Goal: Information Seeking & Learning: Learn about a topic

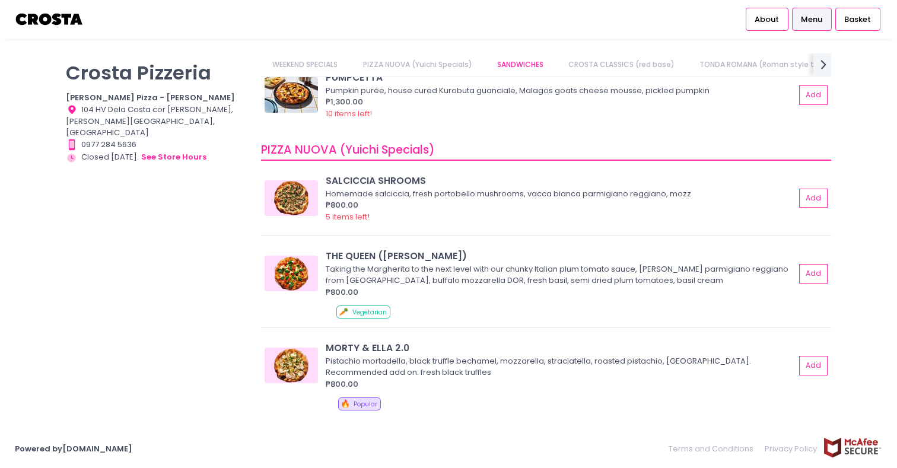
scroll to position [50, 0]
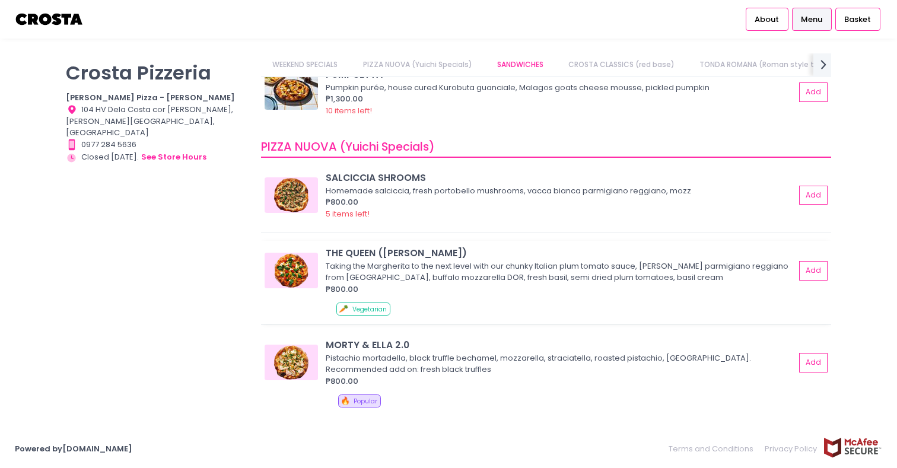
click at [348, 266] on div "Taking the Margherita to the next level with our chunky Italian plum tomato sau…" at bounding box center [559, 271] width 466 height 23
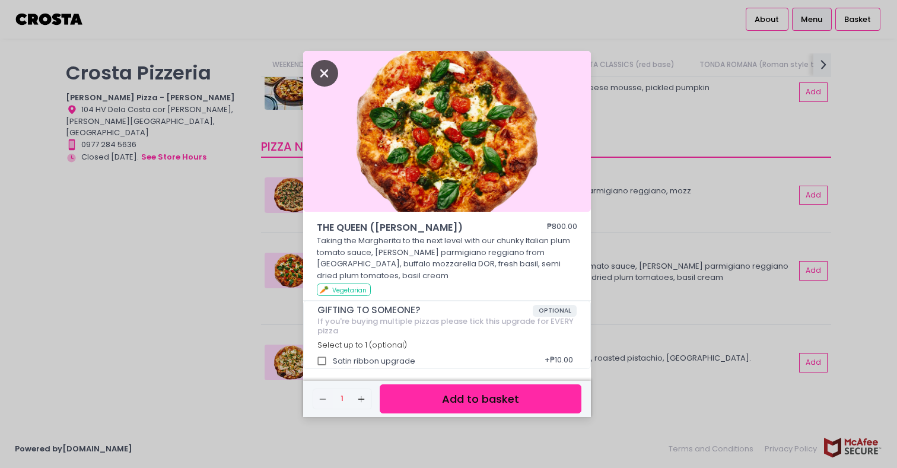
click at [326, 77] on icon "Close" at bounding box center [324, 73] width 27 height 27
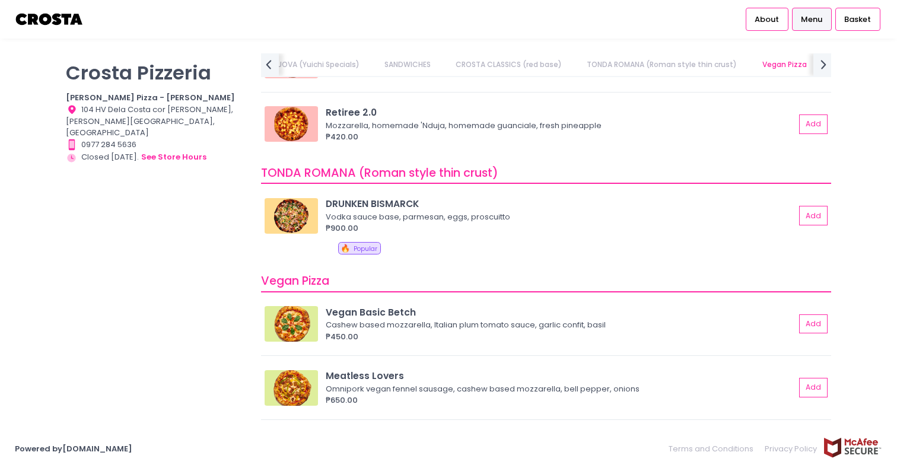
scroll to position [698, 0]
click at [347, 209] on div "DRUNKEN BISMARCK" at bounding box center [560, 203] width 469 height 14
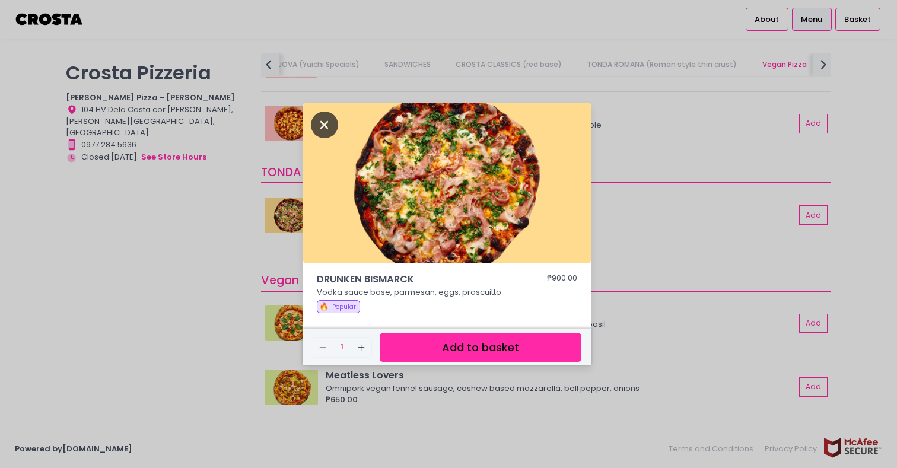
click at [331, 119] on icon "Close" at bounding box center [324, 125] width 27 height 27
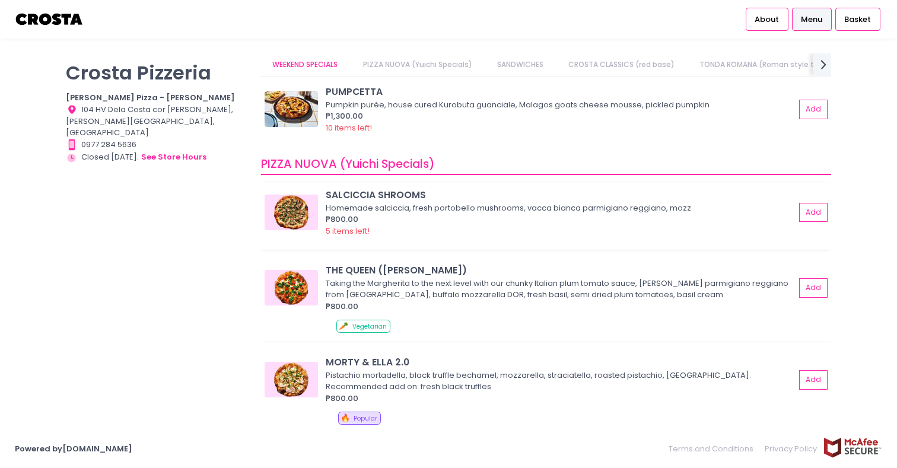
scroll to position [36, 0]
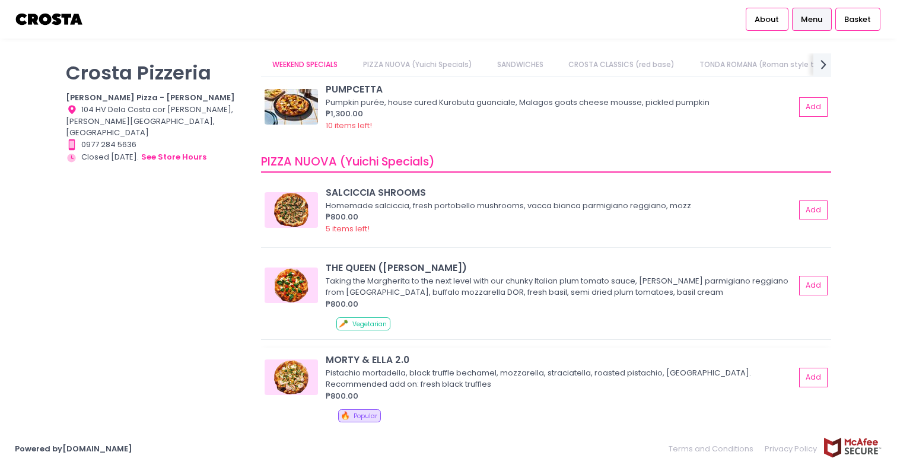
click at [291, 383] on img at bounding box center [291, 378] width 53 height 36
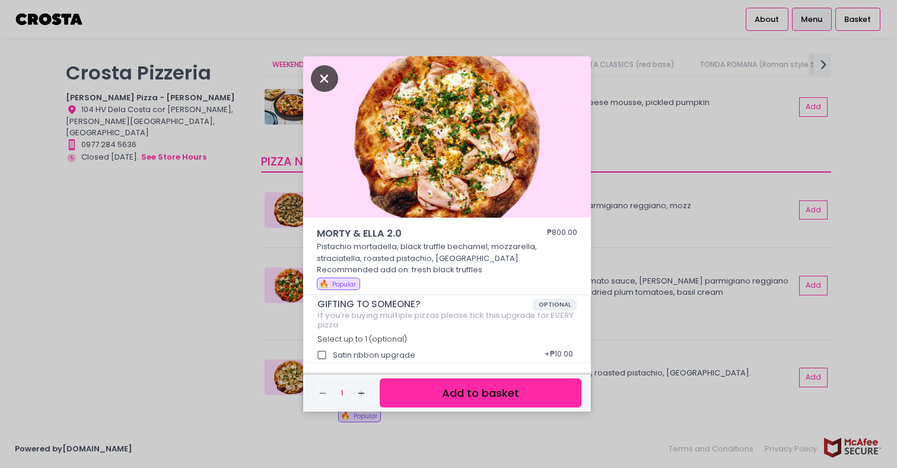
click at [323, 78] on icon "Close" at bounding box center [324, 78] width 27 height 27
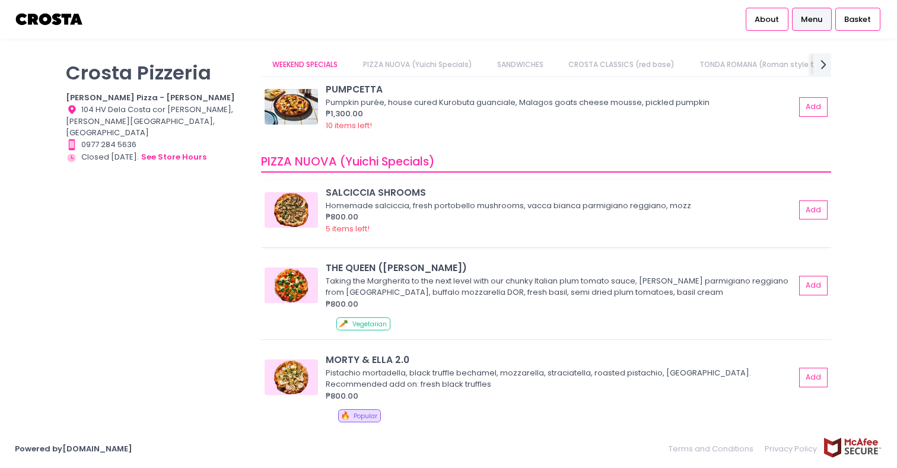
scroll to position [0, 0]
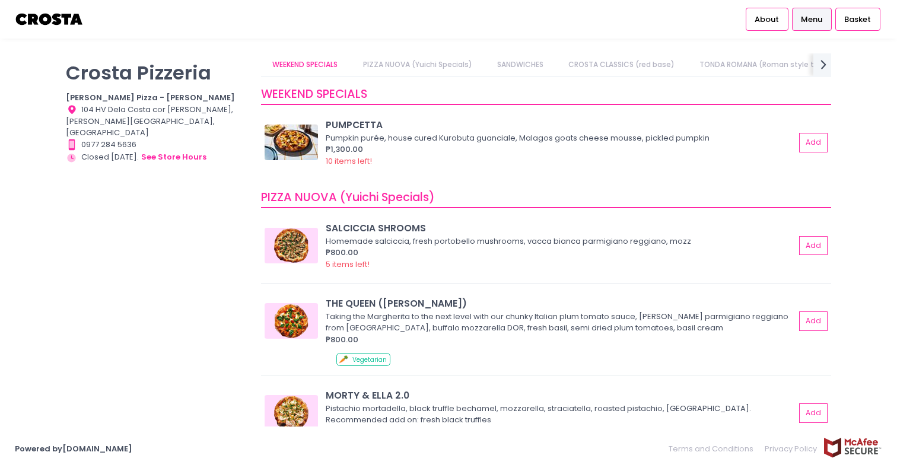
click at [444, 66] on link "PIZZA NUOVA (Yuichi Specials)" at bounding box center [417, 64] width 132 height 23
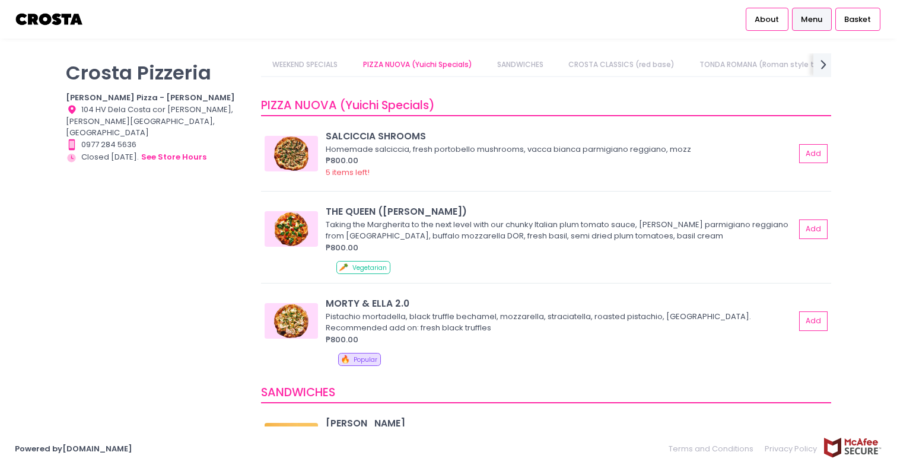
scroll to position [103, 0]
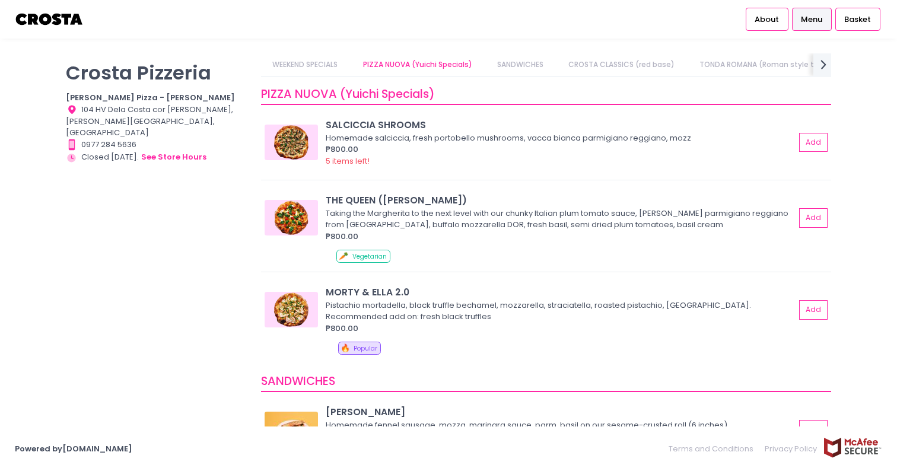
click at [718, 62] on link "TONDA ROMANA (Roman style thin crust)" at bounding box center [774, 64] width 173 height 23
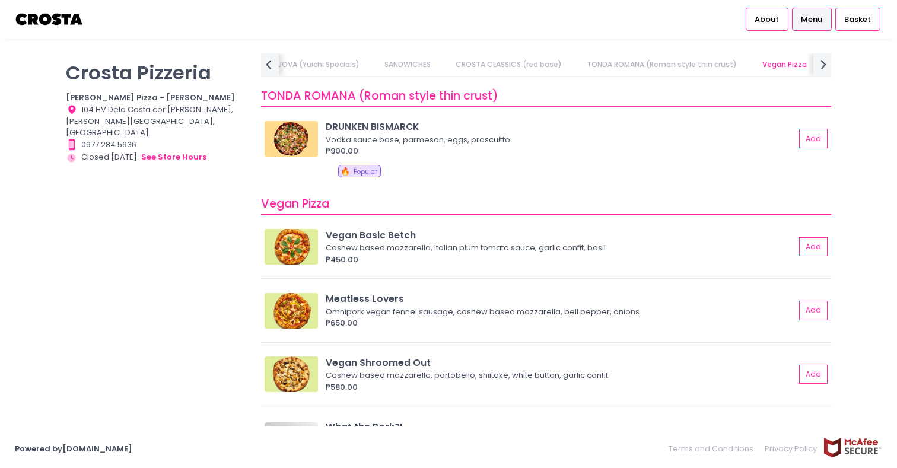
scroll to position [777, 0]
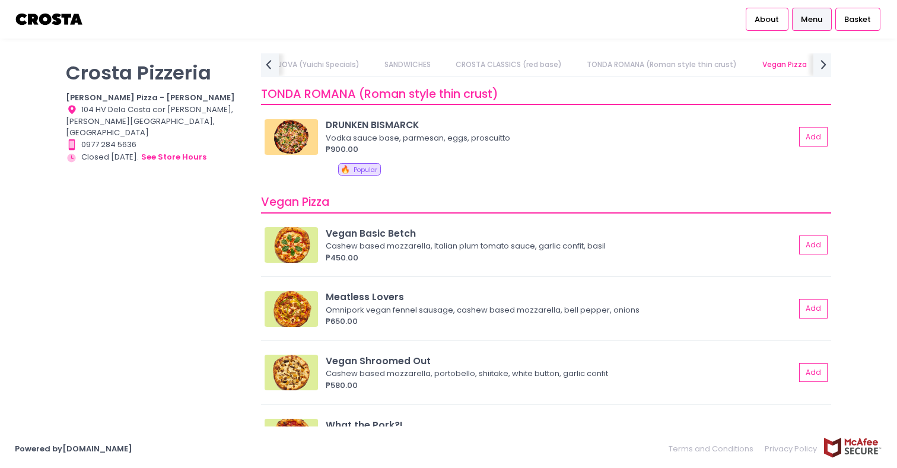
click at [317, 68] on link "PIZZA NUOVA (Yuichi Specials)" at bounding box center [305, 64] width 132 height 23
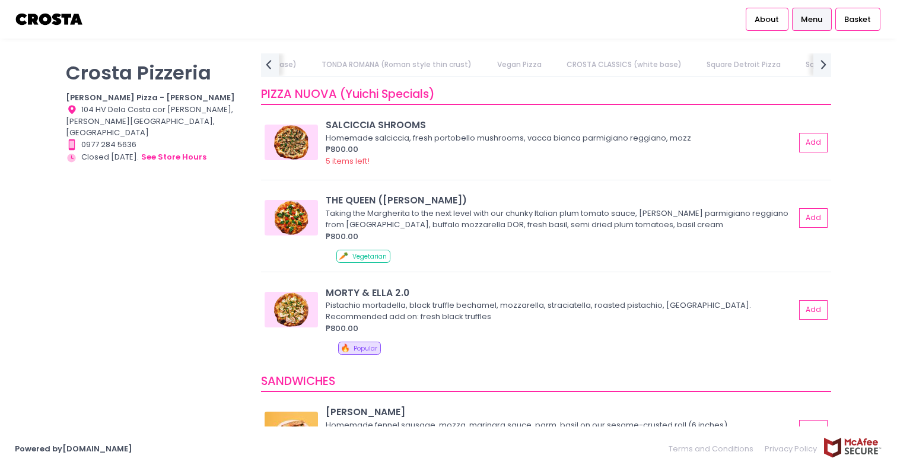
scroll to position [0, 394]
click at [520, 66] on link "Vegan Pizza" at bounding box center [519, 64] width 68 height 23
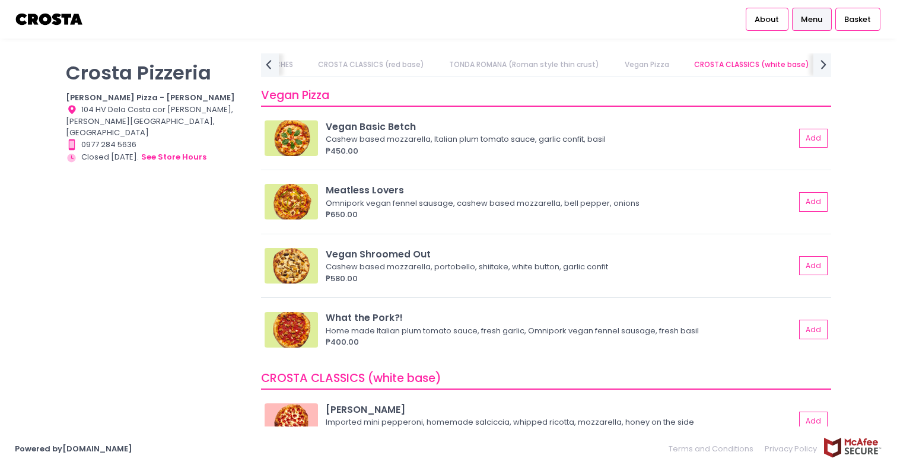
scroll to position [885, 0]
click at [305, 141] on img at bounding box center [291, 137] width 53 height 36
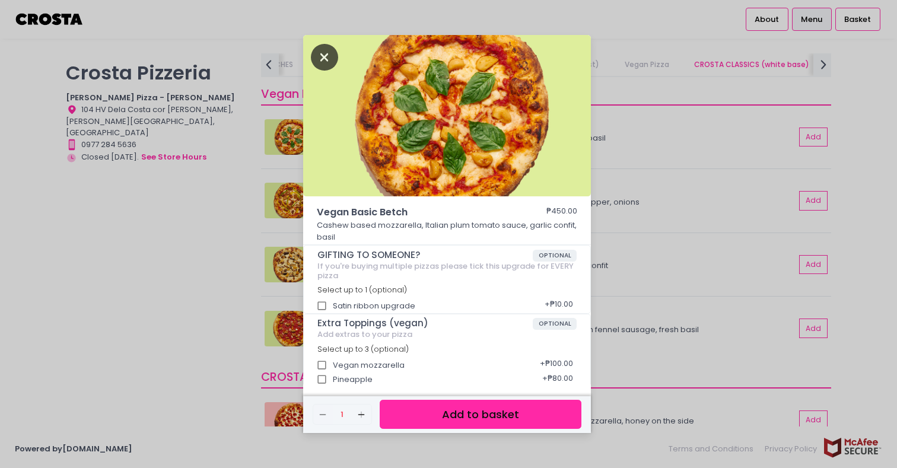
click at [326, 62] on icon "Close" at bounding box center [324, 57] width 27 height 27
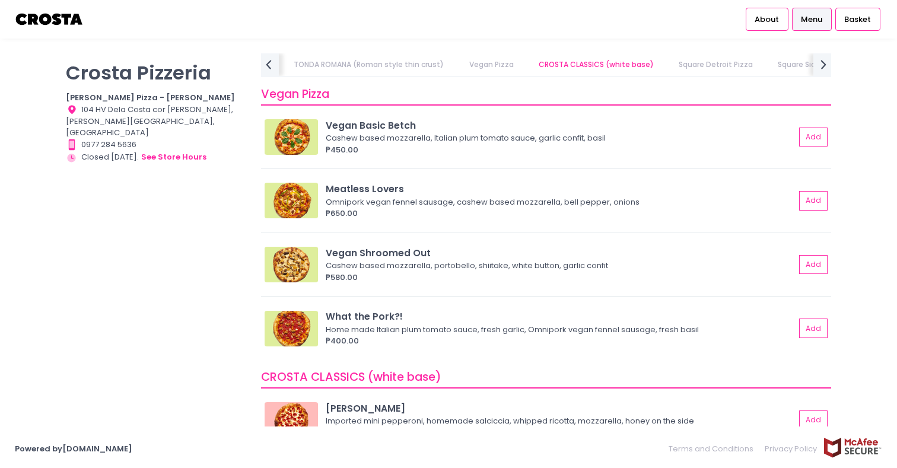
scroll to position [0, 458]
click at [577, 60] on link "CROSTA CLASSICS (white base)" at bounding box center [559, 64] width 138 height 23
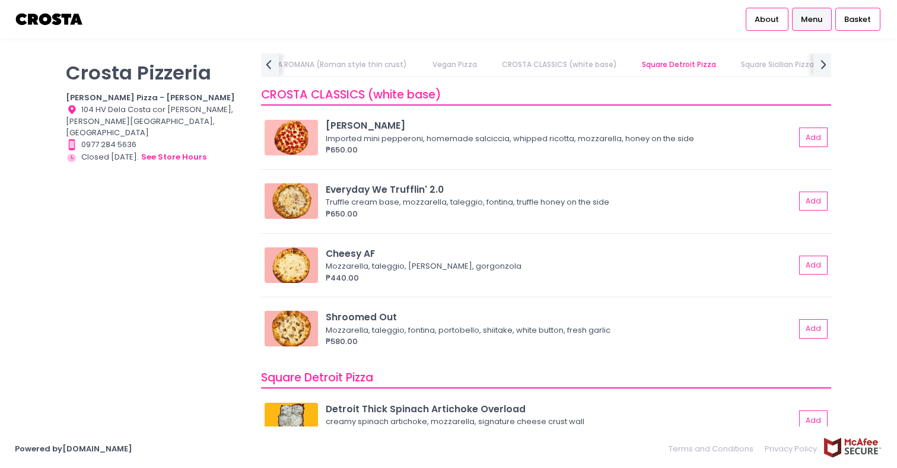
scroll to position [1168, 0]
click at [285, 201] on img at bounding box center [291, 201] width 53 height 36
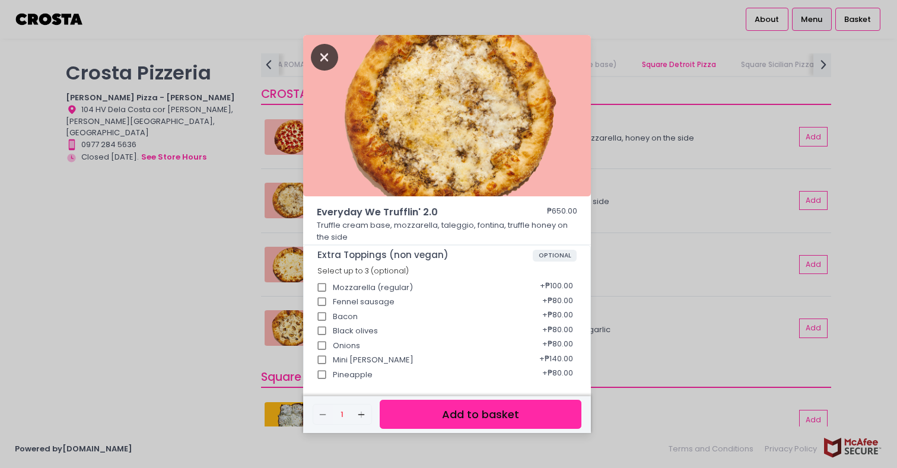
click at [324, 55] on icon "Close" at bounding box center [324, 57] width 27 height 27
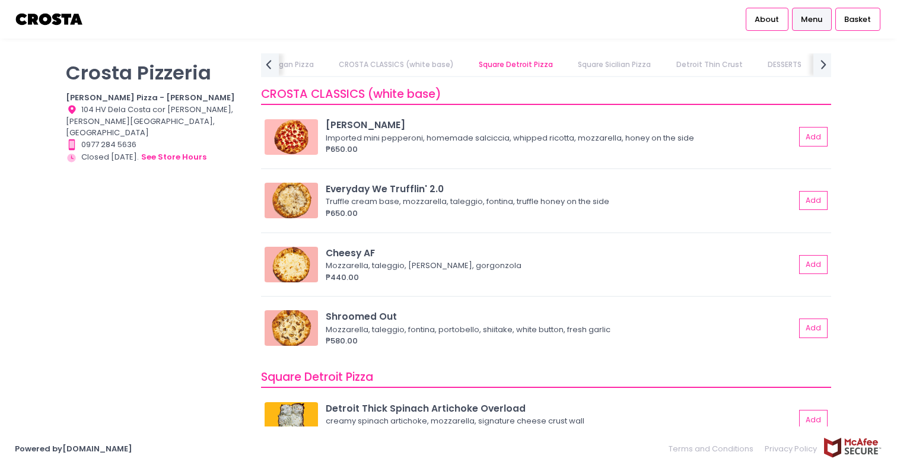
scroll to position [0, 641]
click at [582, 66] on link "Square Sicilian Pizza" at bounding box center [594, 64] width 96 height 23
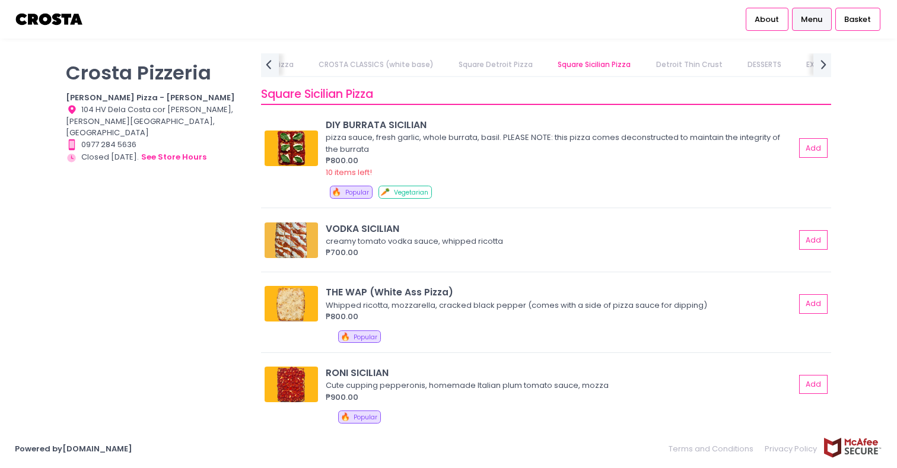
click at [742, 62] on link "DESSERTS" at bounding box center [764, 64] width 57 height 23
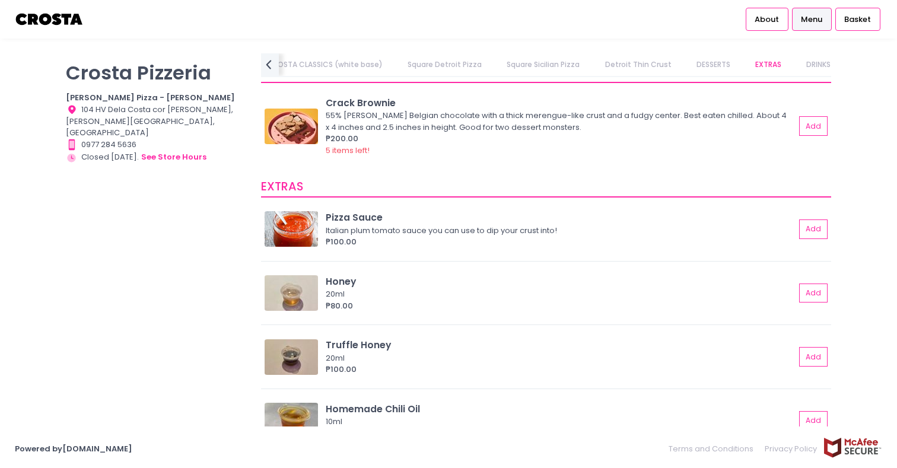
scroll to position [0, 694]
click at [800, 61] on link "DRINKS" at bounding box center [816, 64] width 47 height 23
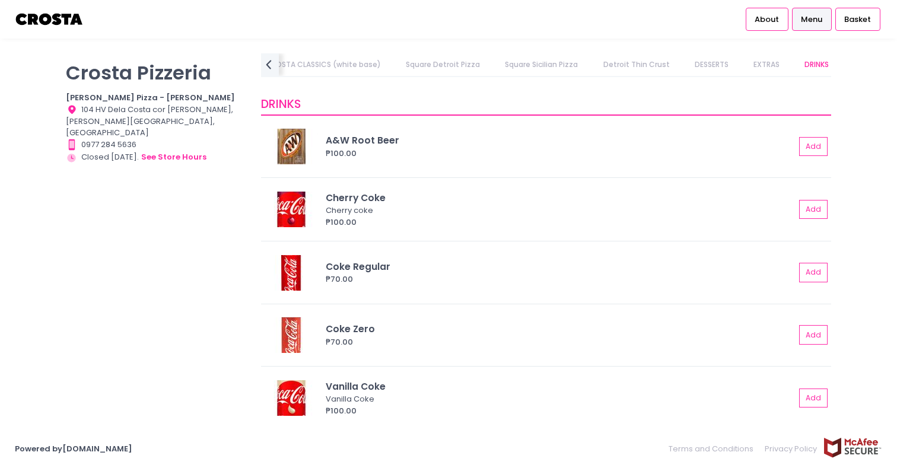
scroll to position [2808, 0]
